Goal: Information Seeking & Learning: Learn about a topic

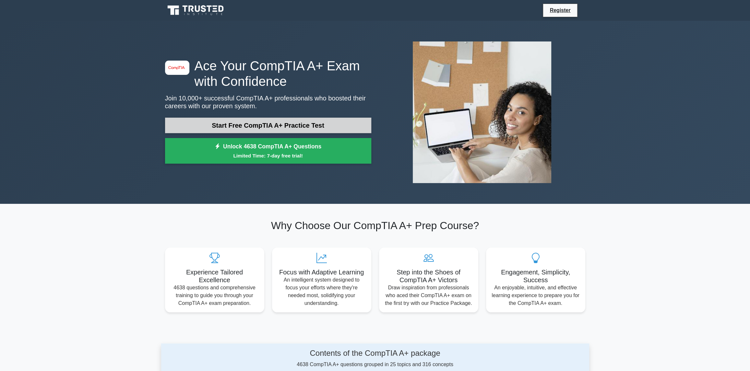
click at [301, 122] on link "Start Free CompTIA A+ Practice Test" at bounding box center [268, 126] width 206 height 16
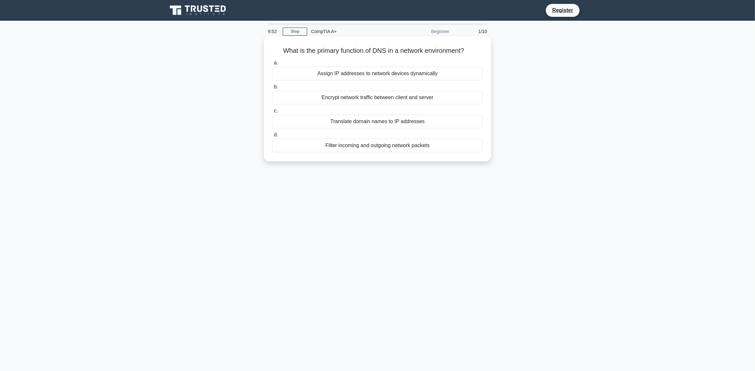
click at [371, 122] on div "Translate domain names to IP addresses" at bounding box center [377, 122] width 210 height 14
click at [272, 113] on input "c. Translate domain names to IP addresses" at bounding box center [272, 111] width 0 height 4
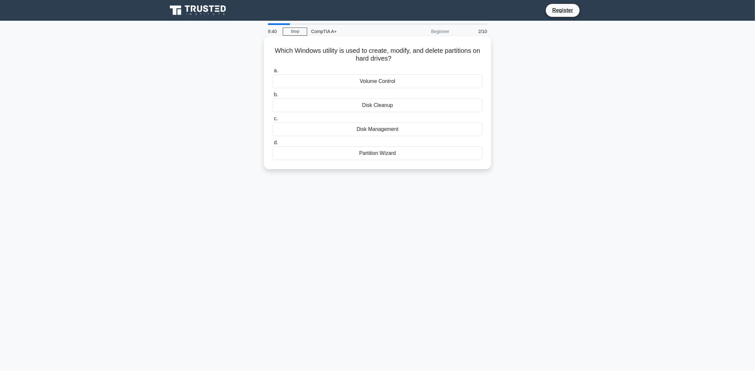
click at [347, 126] on div "Disk Management" at bounding box center [377, 130] width 210 height 14
click at [272, 121] on input "c. Disk Management" at bounding box center [272, 119] width 0 height 4
click at [454, 128] on div "Redistribute the load among multiple PDUs" at bounding box center [377, 130] width 210 height 14
click at [272, 121] on input "c. Redistribute the load among multiple PDUs" at bounding box center [272, 119] width 0 height 4
click at [409, 128] on div "CPU" at bounding box center [377, 130] width 210 height 14
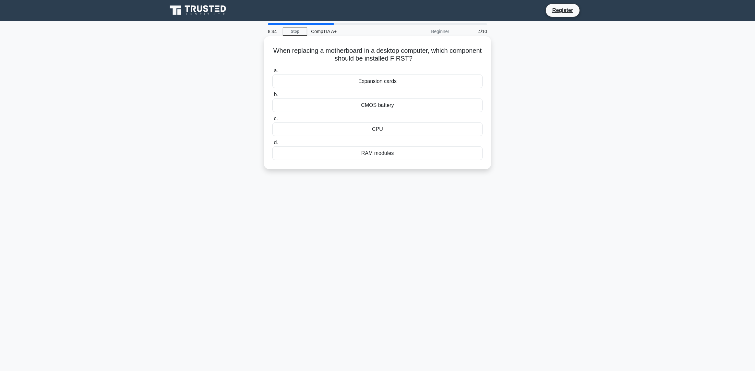
click at [272, 121] on input "c. CPU" at bounding box center [272, 119] width 0 height 4
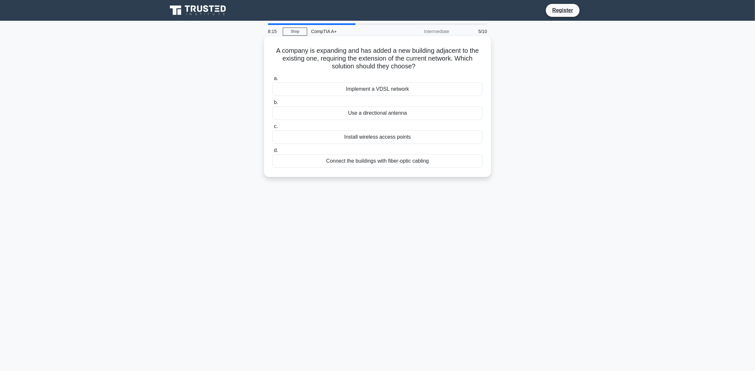
click at [418, 135] on div "Install wireless access points" at bounding box center [377, 137] width 210 height 14
click at [272, 129] on input "c. Install wireless access points" at bounding box center [272, 126] width 0 height 4
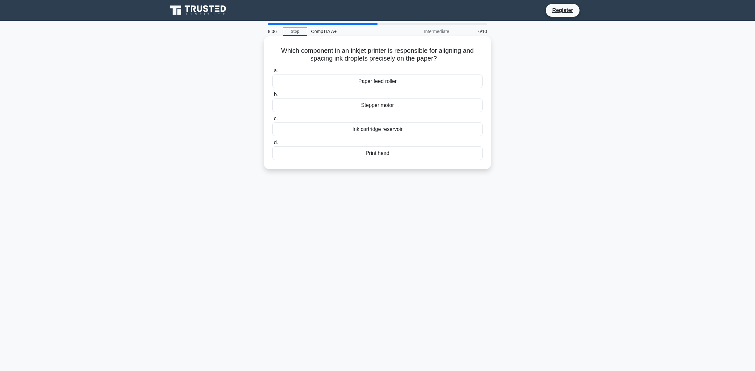
click at [405, 152] on div "Print head" at bounding box center [377, 154] width 210 height 14
click at [272, 145] on input "d. Print head" at bounding box center [272, 143] width 0 height 4
click at [431, 154] on div "Test each RAM module individually" at bounding box center [377, 154] width 210 height 14
click at [272, 145] on input "d. Test each RAM module individually" at bounding box center [272, 143] width 0 height 4
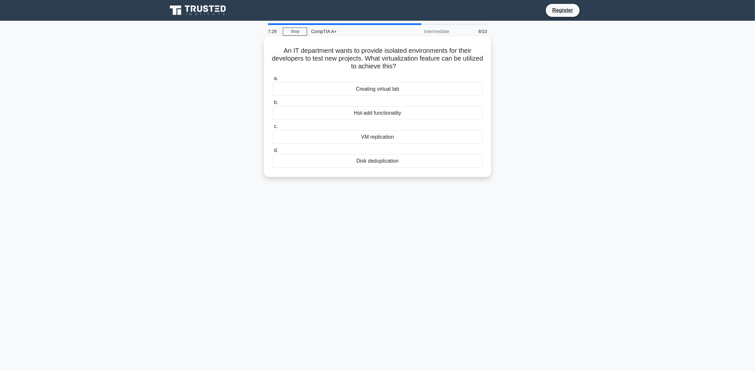
click at [430, 136] on div "VM replication" at bounding box center [377, 137] width 210 height 14
click at [272, 129] on input "c. VM replication" at bounding box center [272, 126] width 0 height 4
click at [421, 112] on div "Containerization" at bounding box center [377, 113] width 210 height 14
click at [272, 105] on input "b. Containerization" at bounding box center [272, 102] width 0 height 4
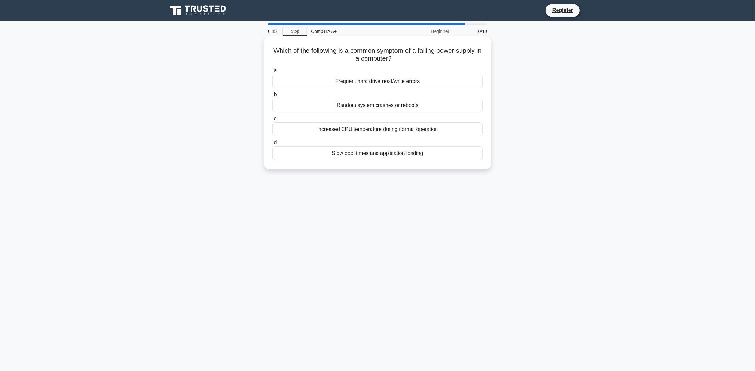
click at [448, 109] on div "Random system crashes or reboots" at bounding box center [377, 106] width 210 height 14
click at [272, 97] on input "b. Random system crashes or reboots" at bounding box center [272, 95] width 0 height 4
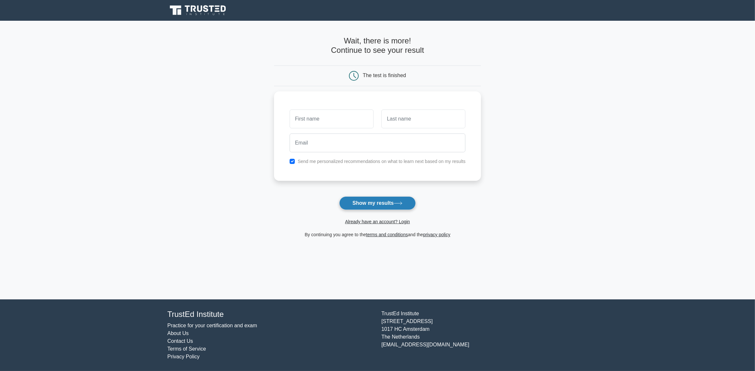
click at [381, 201] on button "Show my results" at bounding box center [377, 203] width 77 height 14
click at [342, 117] on input "text" at bounding box center [331, 117] width 84 height 19
type input "jeremy"
type input "blakeley"
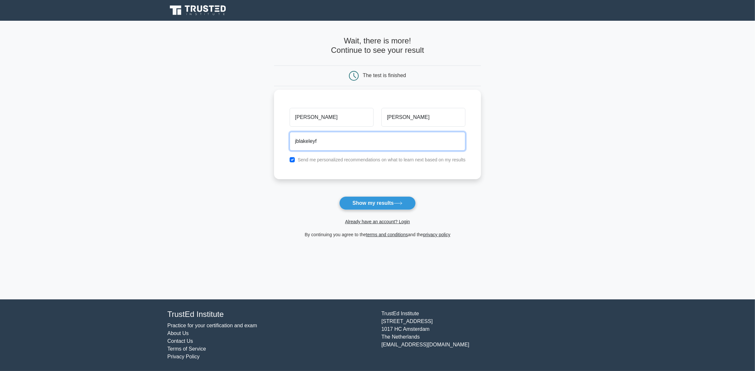
type input "jblakeleyfps@gmail.com"
click at [342, 159] on label "Send me personalized recommendations on what to learn next based on my results" at bounding box center [382, 159] width 168 height 5
click at [346, 159] on label "Send me personalized recommendations on what to learn next based on my results" at bounding box center [382, 159] width 168 height 5
click at [295, 159] on div "Send me personalized recommendations on what to learn next based on my results" at bounding box center [378, 160] width 184 height 8
click at [294, 160] on input "checkbox" at bounding box center [291, 159] width 5 height 5
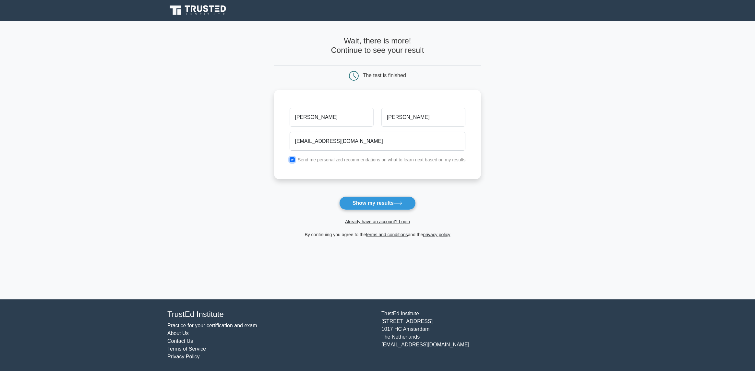
checkbox input "false"
click at [366, 204] on button "Show my results" at bounding box center [377, 203] width 77 height 14
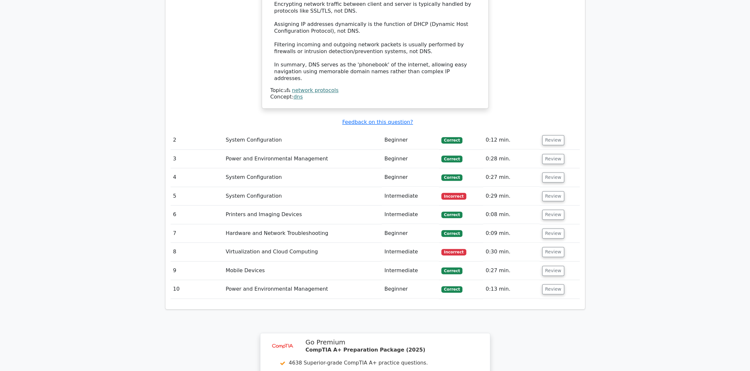
scroll to position [778, 0]
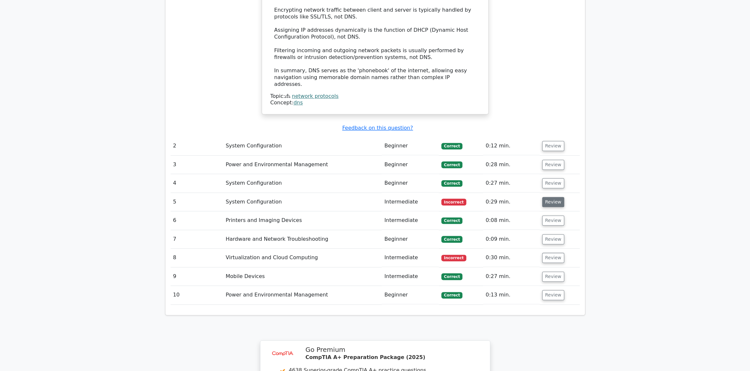
click at [549, 197] on button "Review" at bounding box center [553, 202] width 22 height 10
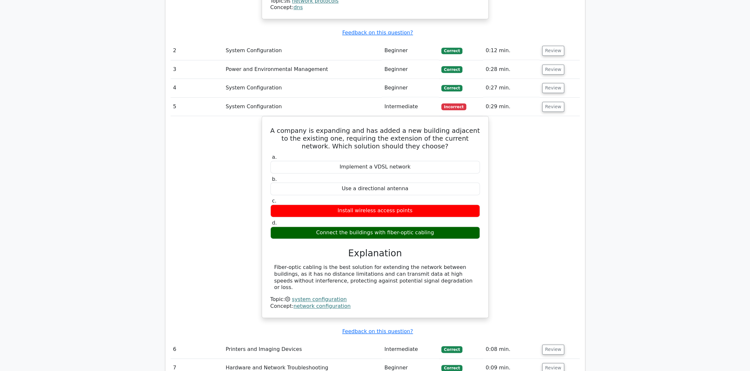
scroll to position [875, 0]
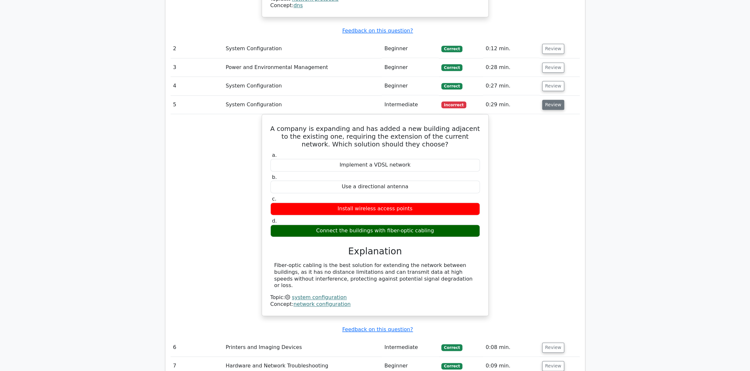
click at [547, 100] on button "Review" at bounding box center [553, 105] width 22 height 10
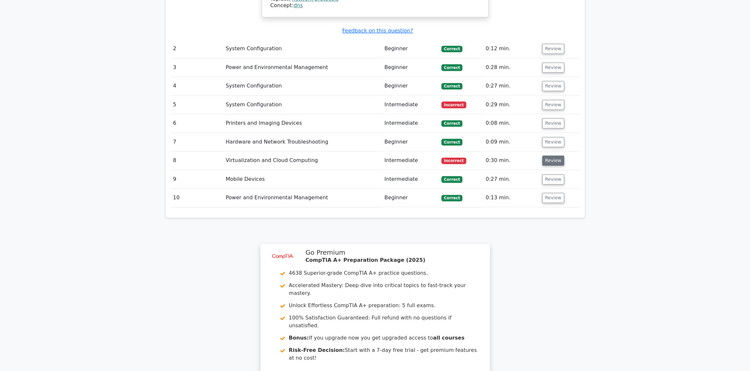
click at [544, 156] on button "Review" at bounding box center [553, 161] width 22 height 10
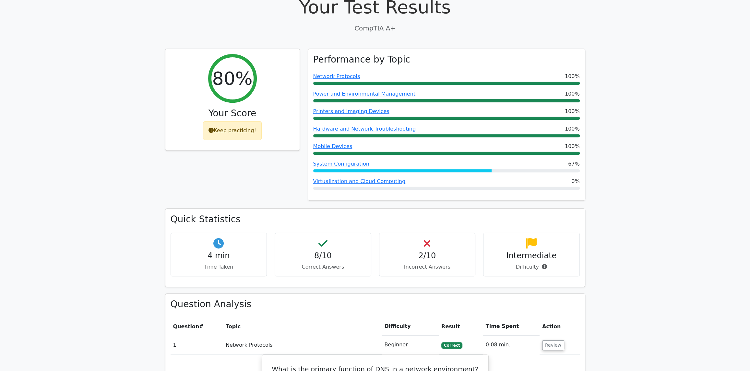
scroll to position [194, 0]
